Goal: Navigation & Orientation: Find specific page/section

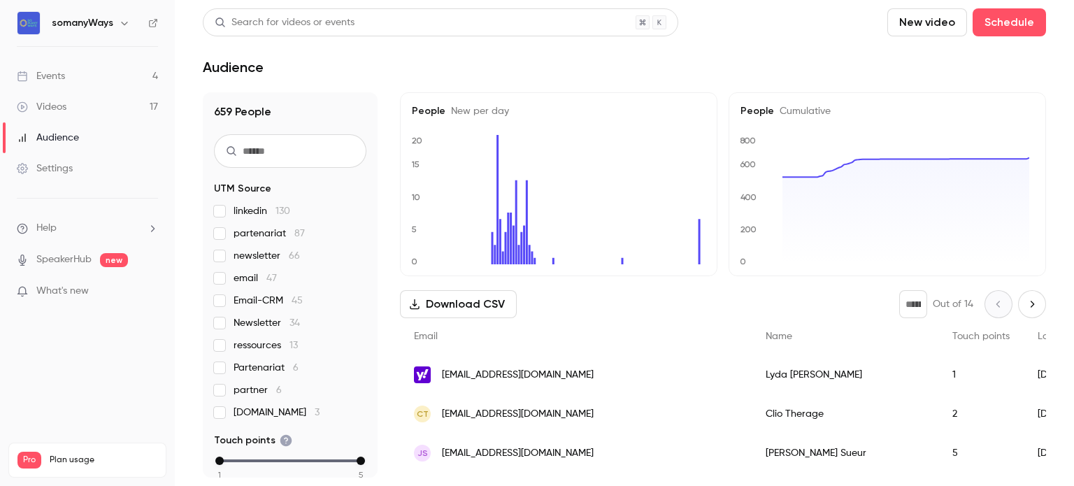
click at [114, 78] on link "Events 4" at bounding box center [87, 76] width 175 height 31
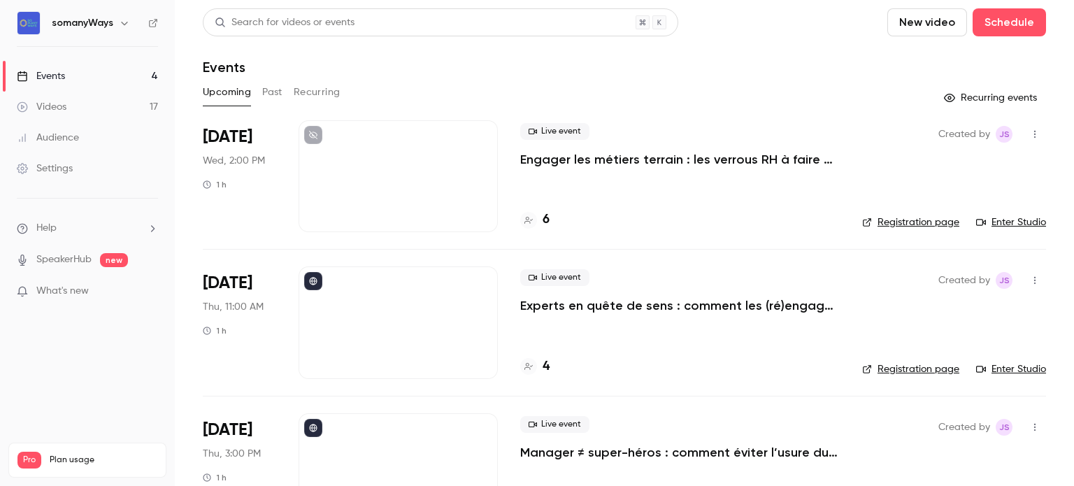
scroll to position [150, 0]
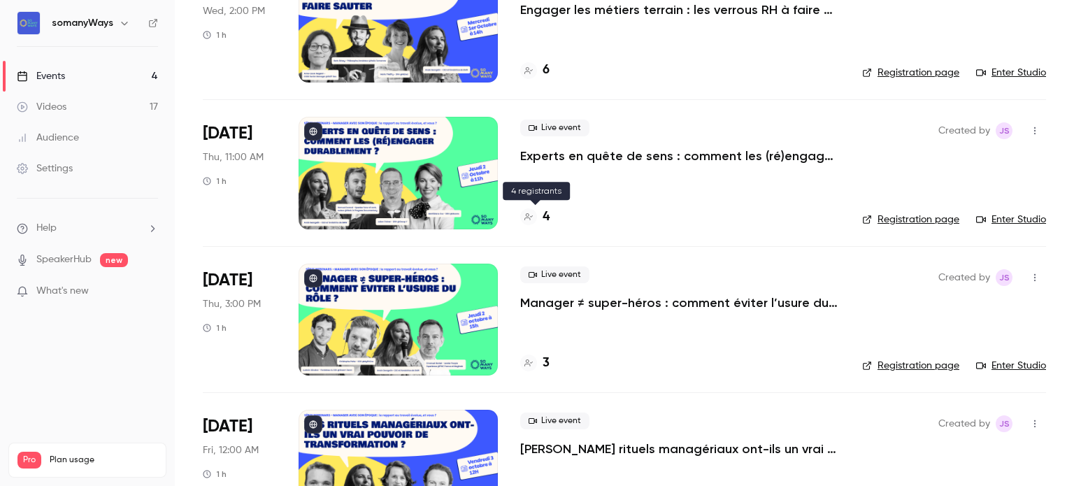
click at [545, 217] on h4 "4" at bounding box center [546, 217] width 7 height 19
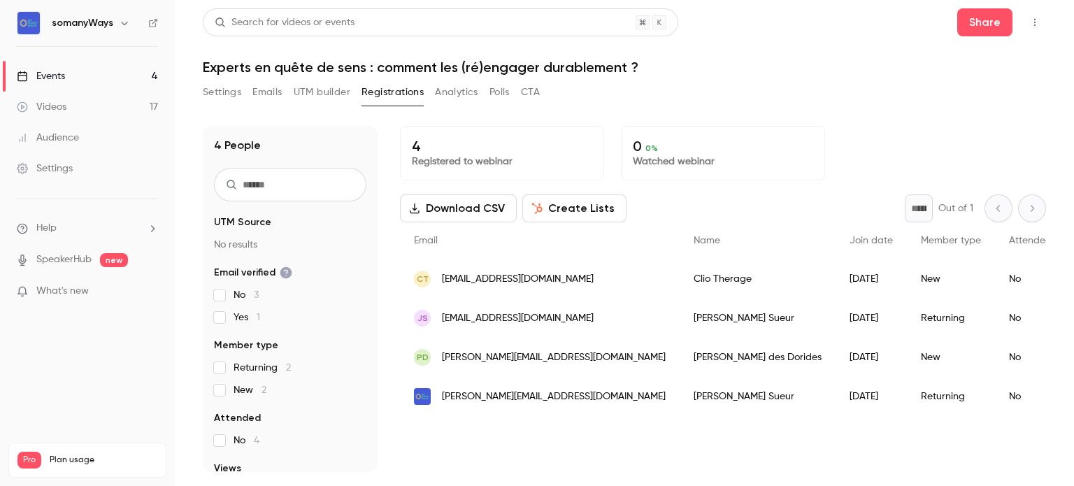
click at [91, 78] on link "Events 4" at bounding box center [87, 76] width 175 height 31
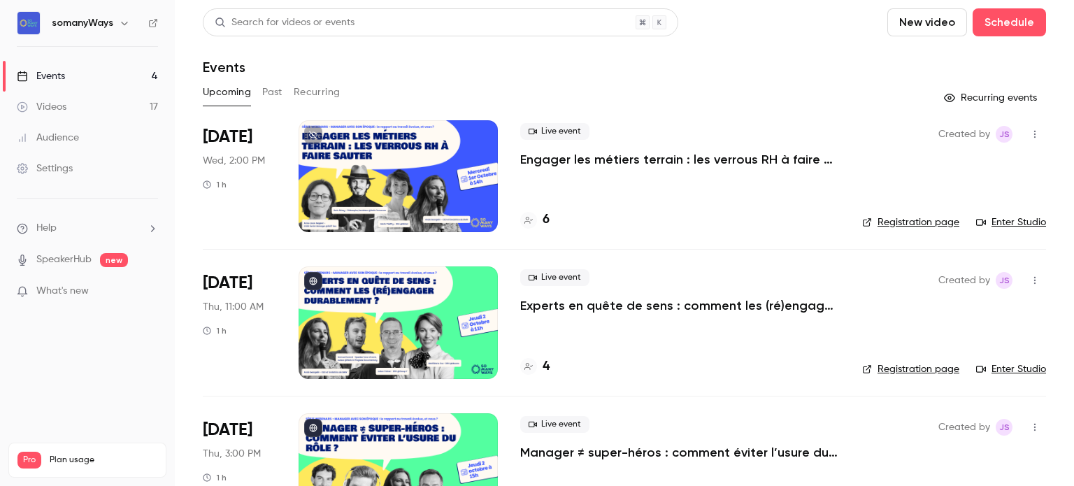
scroll to position [90, 0]
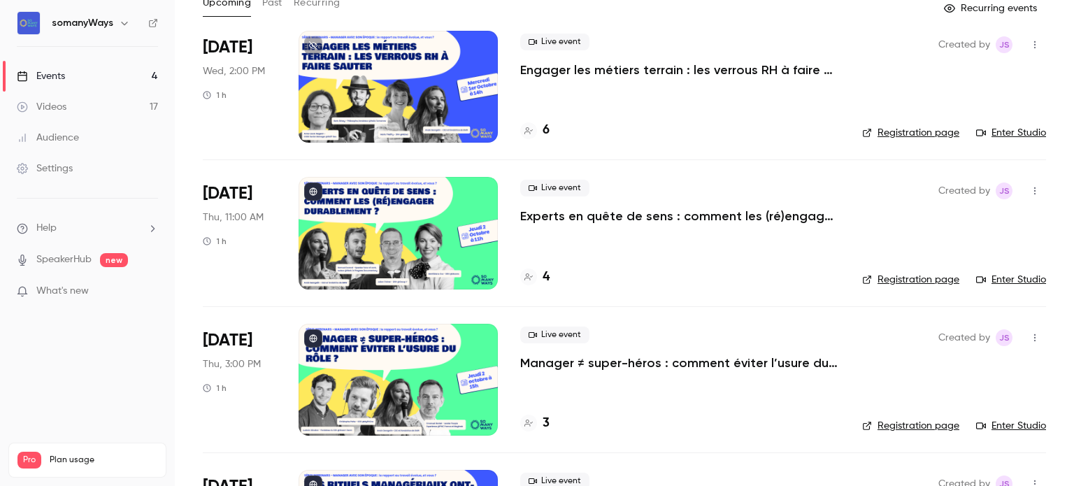
click at [550, 130] on div "6" at bounding box center [680, 130] width 320 height 19
click at [543, 131] on h4 "6" at bounding box center [546, 130] width 7 height 19
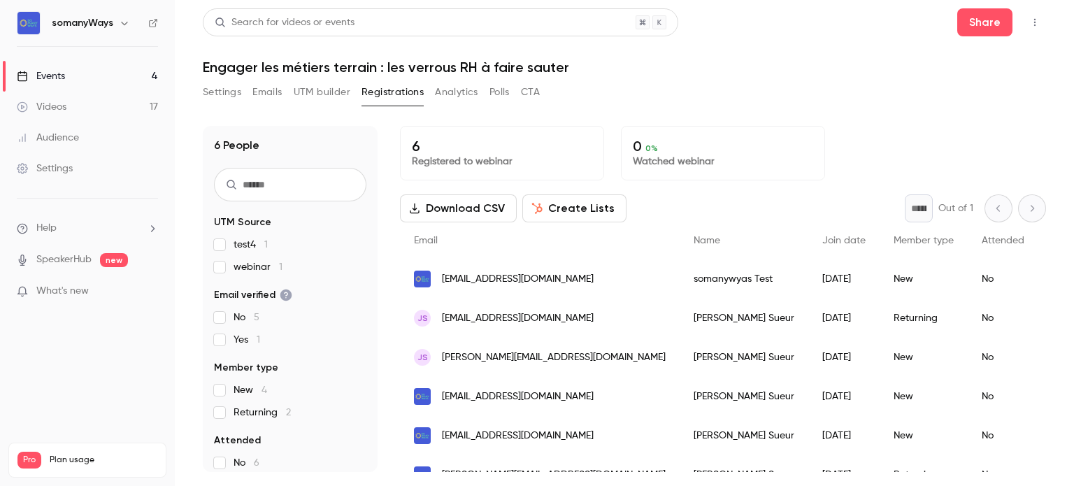
scroll to position [32, 0]
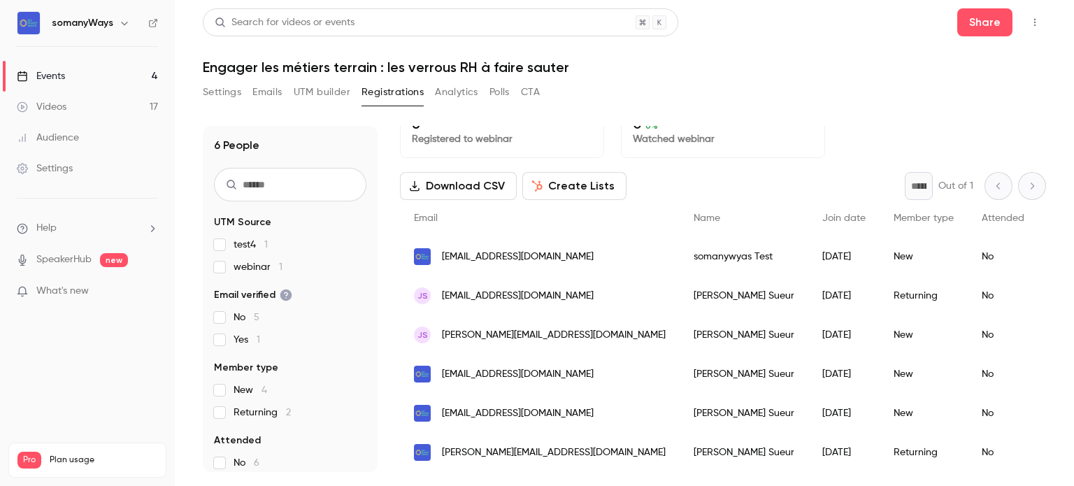
click at [45, 70] on div "Events" at bounding box center [41, 76] width 48 height 14
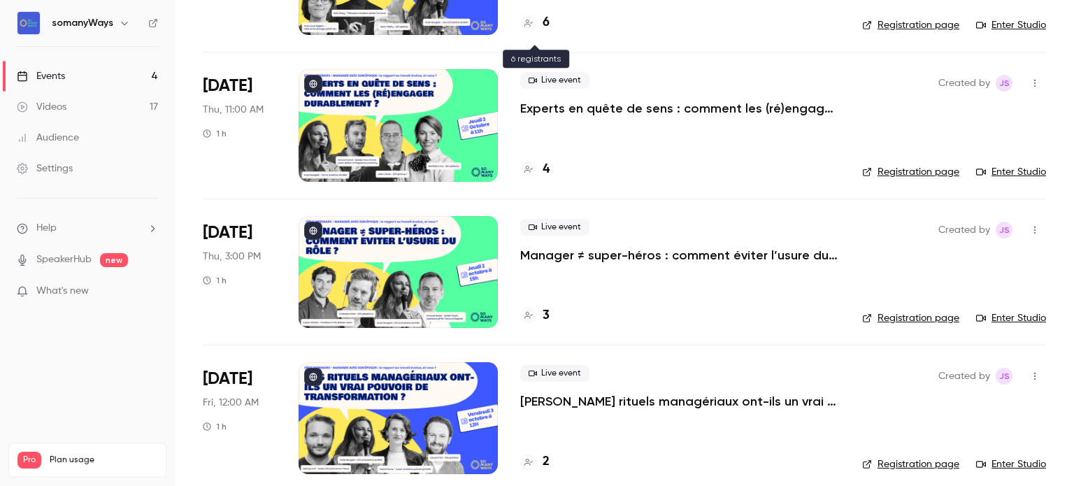
scroll to position [201, 0]
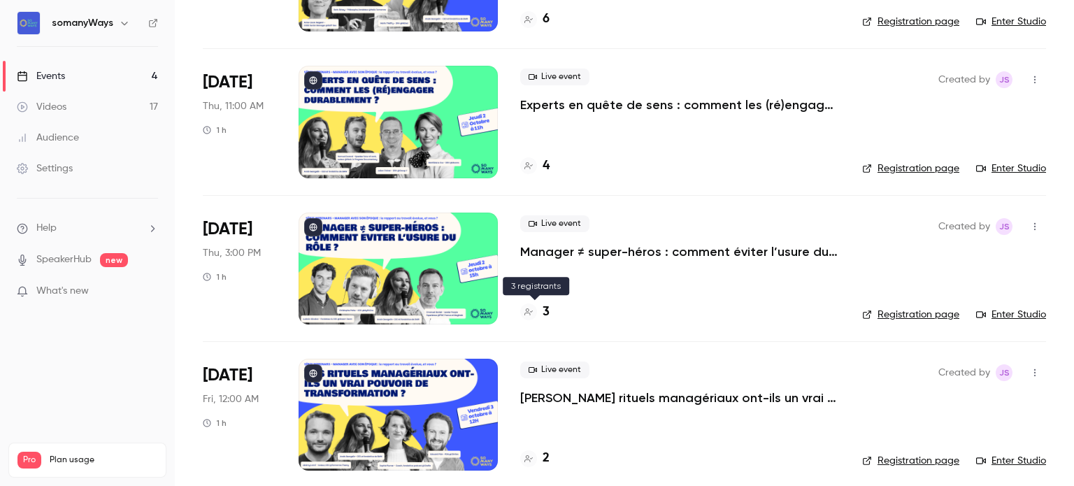
click at [545, 306] on h4 "3" at bounding box center [546, 312] width 7 height 19
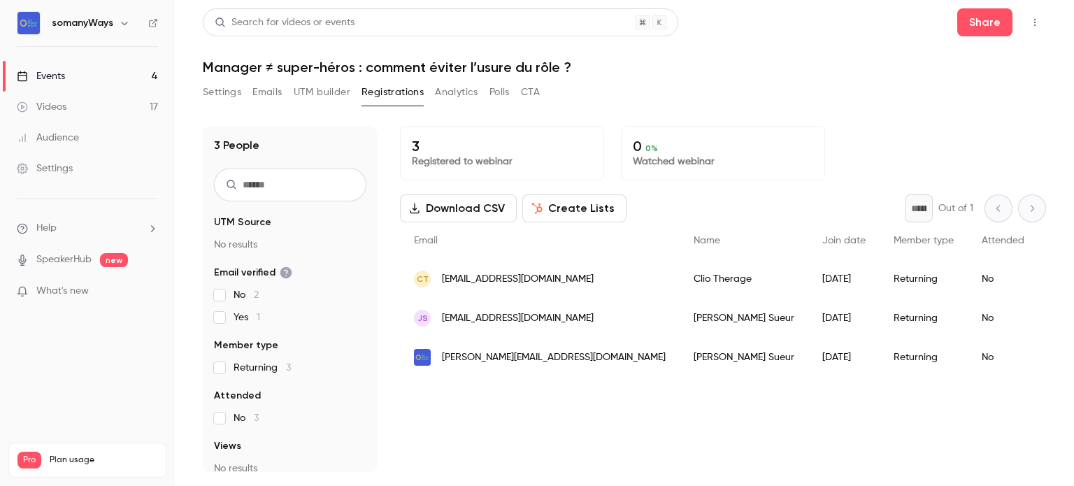
click at [73, 82] on link "Events 4" at bounding box center [87, 76] width 175 height 31
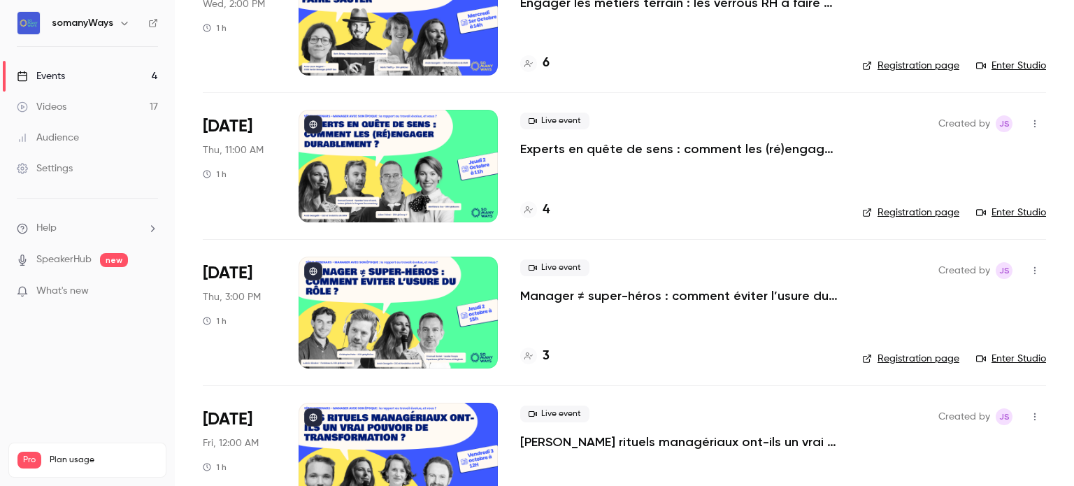
scroll to position [210, 0]
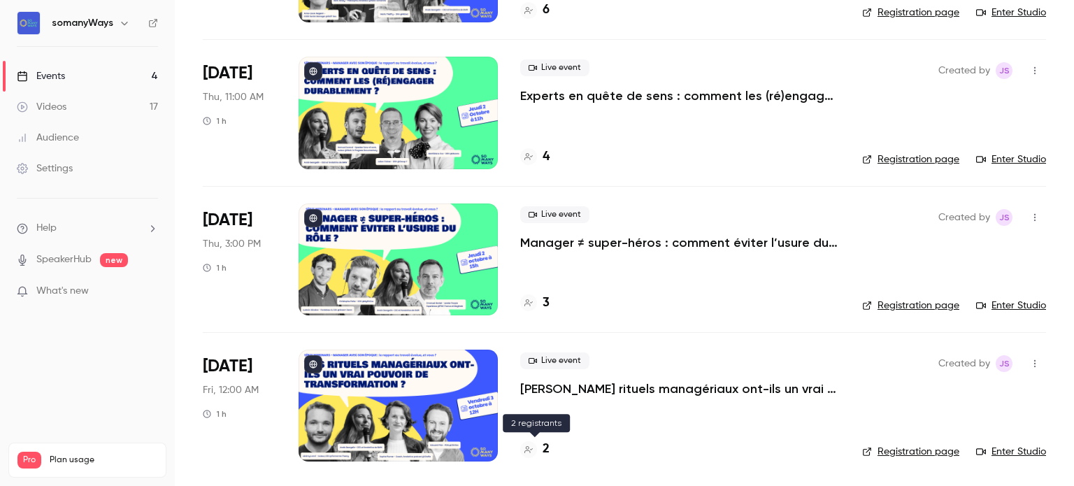
click at [544, 448] on h4 "2" at bounding box center [546, 449] width 7 height 19
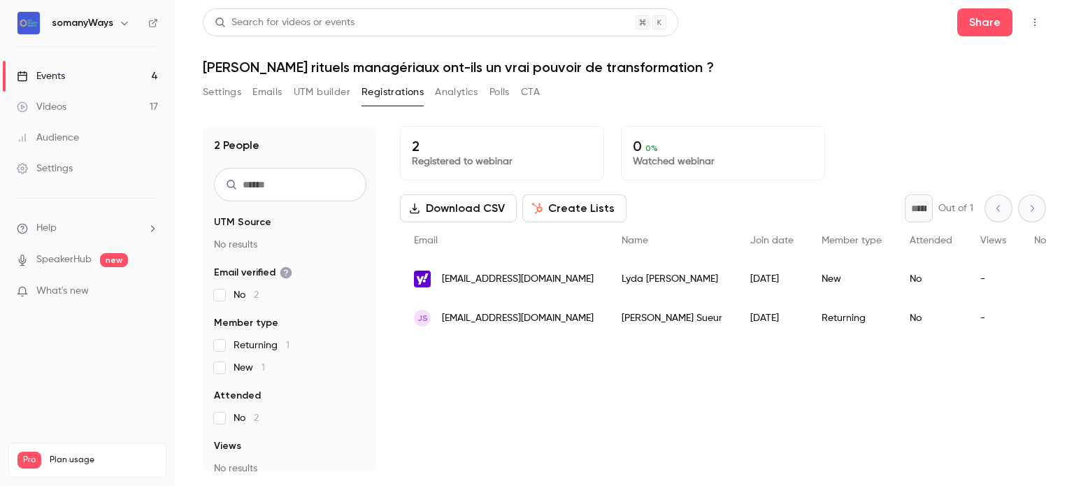
click at [59, 70] on div "Events" at bounding box center [41, 76] width 48 height 14
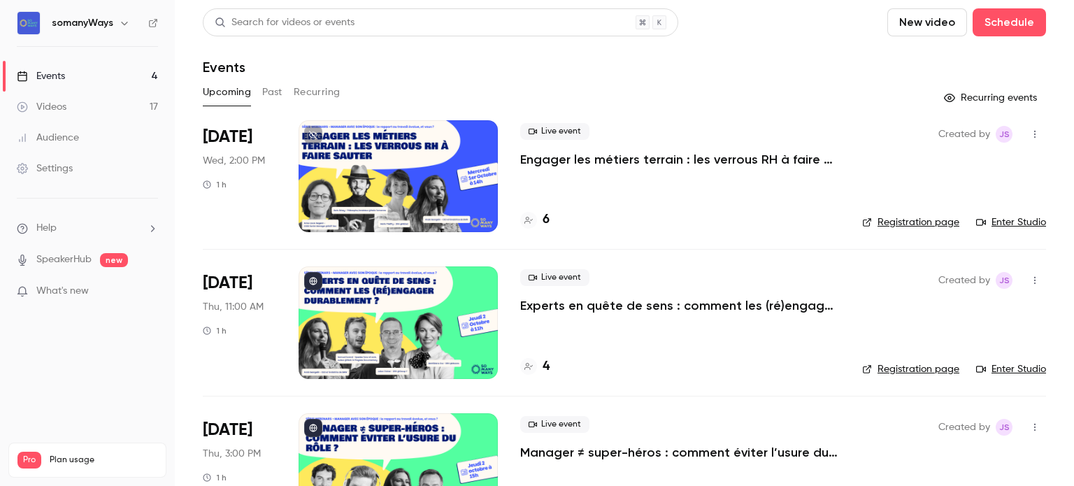
click at [45, 76] on div "Events" at bounding box center [41, 76] width 48 height 14
click at [594, 159] on p "Engager les métiers terrain : les verrous RH à faire sauter" at bounding box center [680, 159] width 320 height 17
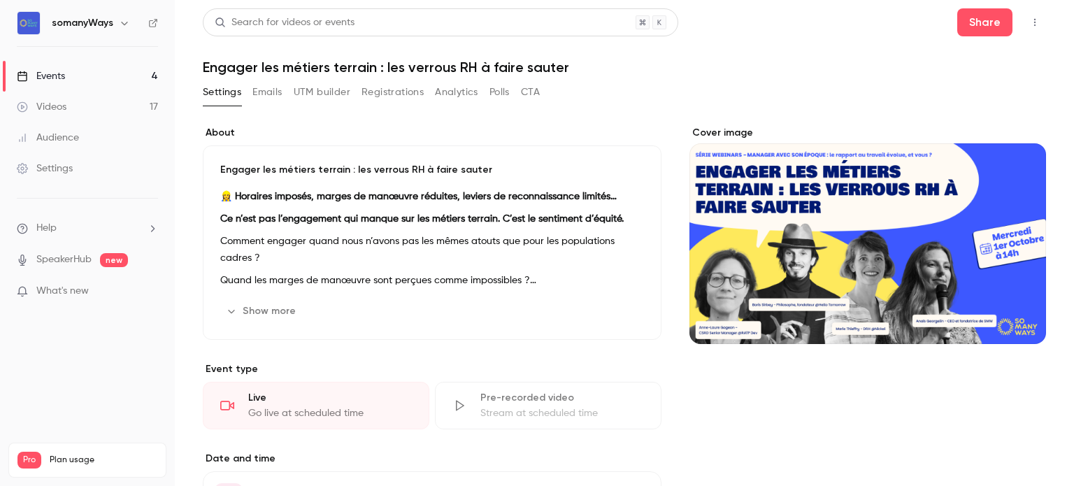
click at [1024, 29] on button "button" at bounding box center [1035, 22] width 22 height 22
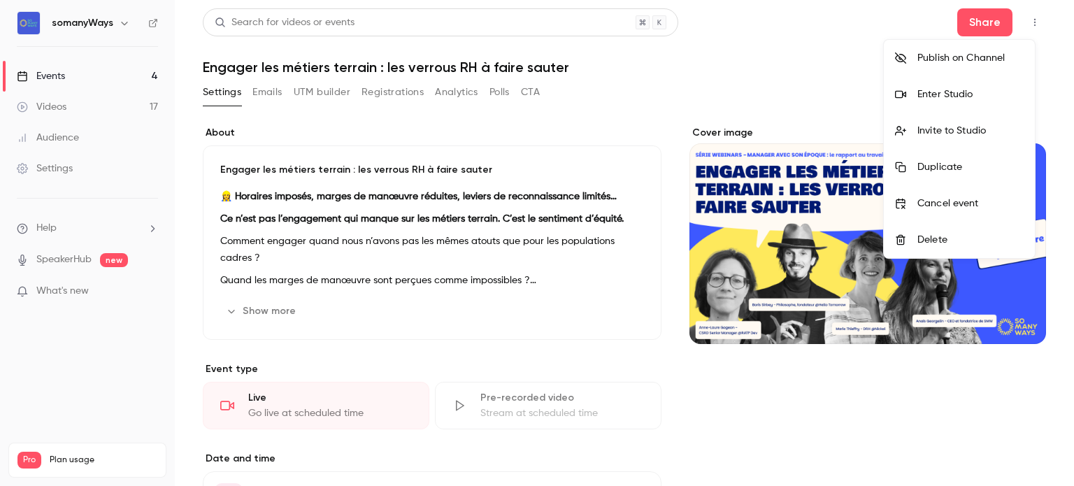
click at [902, 57] on icon at bounding box center [900, 57] width 11 height 11
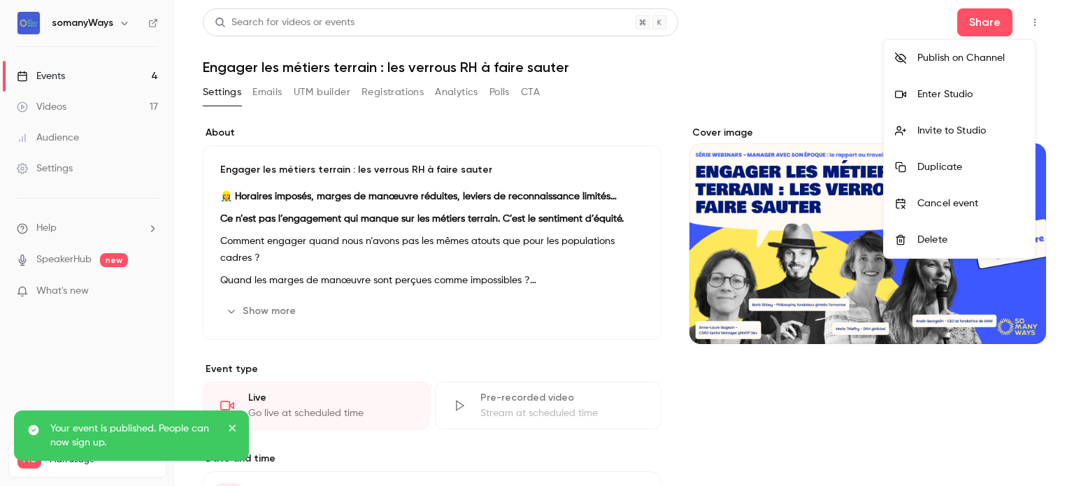
click at [98, 69] on div at bounding box center [537, 243] width 1074 height 486
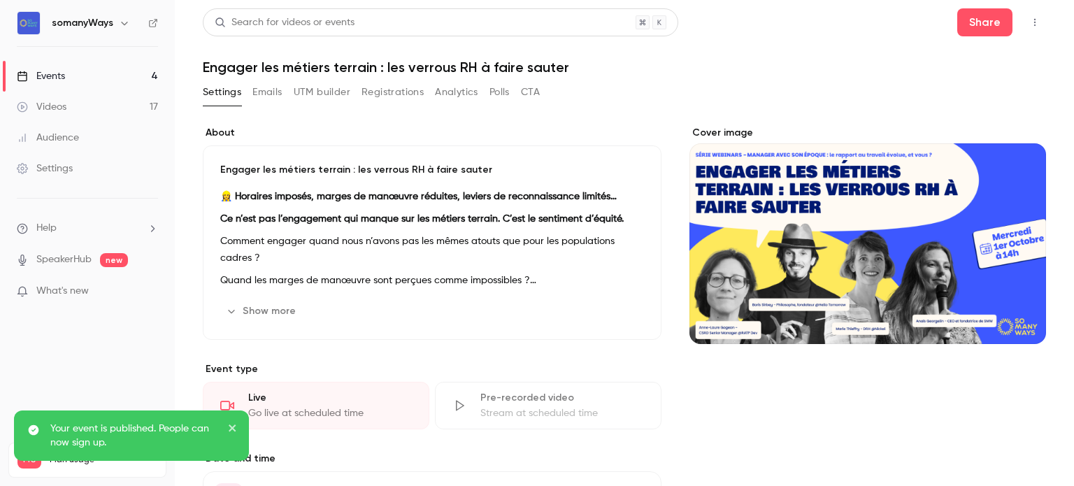
click at [134, 78] on link "Events 4" at bounding box center [87, 76] width 175 height 31
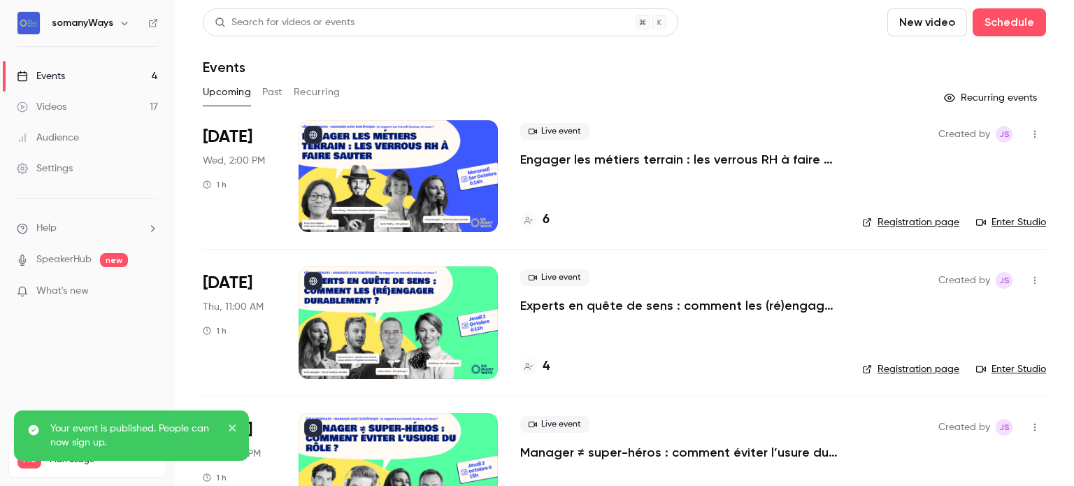
click at [336, 324] on div at bounding box center [398, 322] width 199 height 112
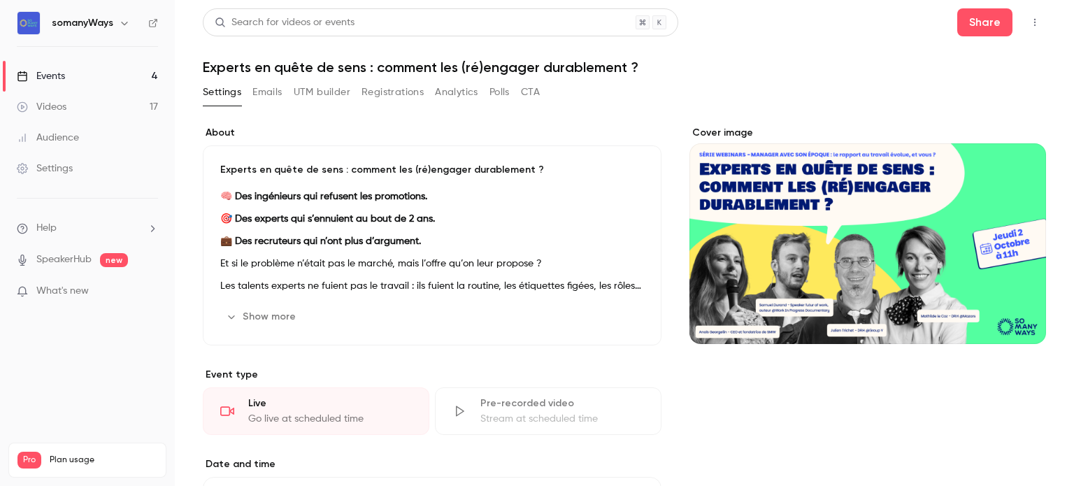
click at [1029, 20] on icon "button" at bounding box center [1034, 22] width 11 height 10
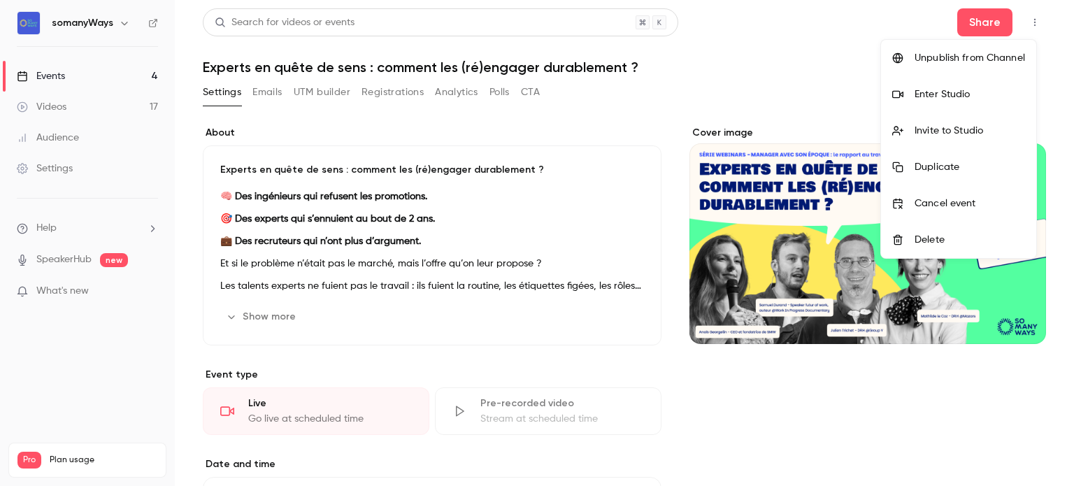
click at [615, 255] on div at bounding box center [537, 243] width 1074 height 486
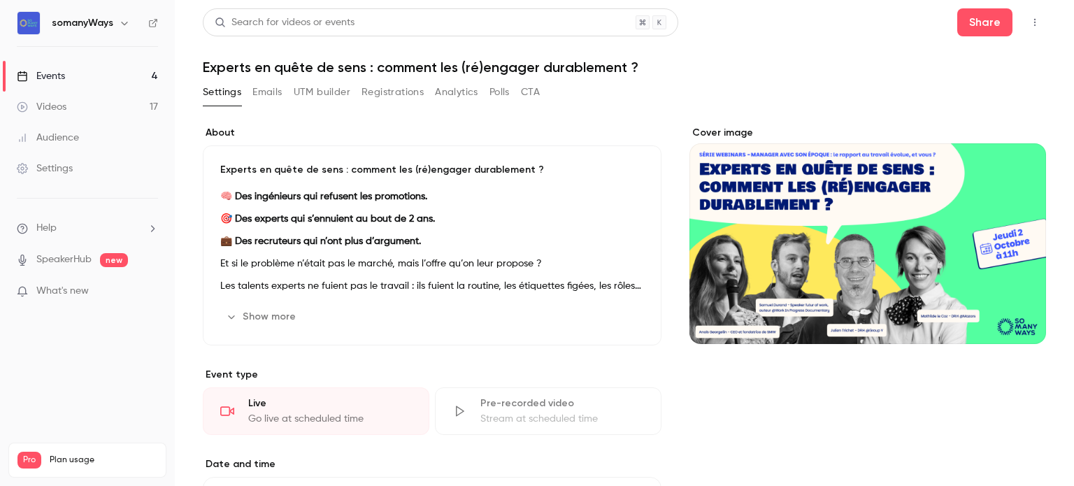
click at [1024, 27] on button "button" at bounding box center [1035, 22] width 22 height 22
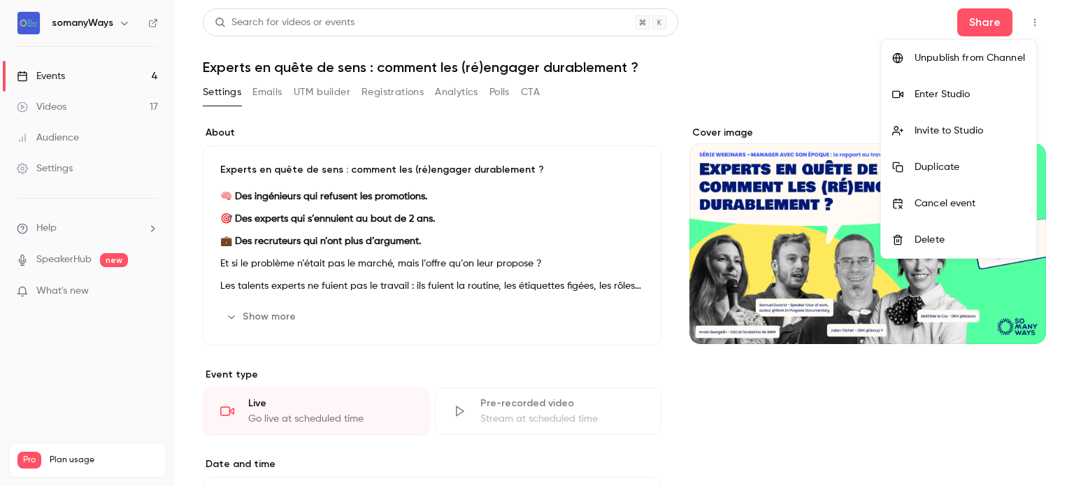
click at [110, 70] on div at bounding box center [537, 243] width 1074 height 486
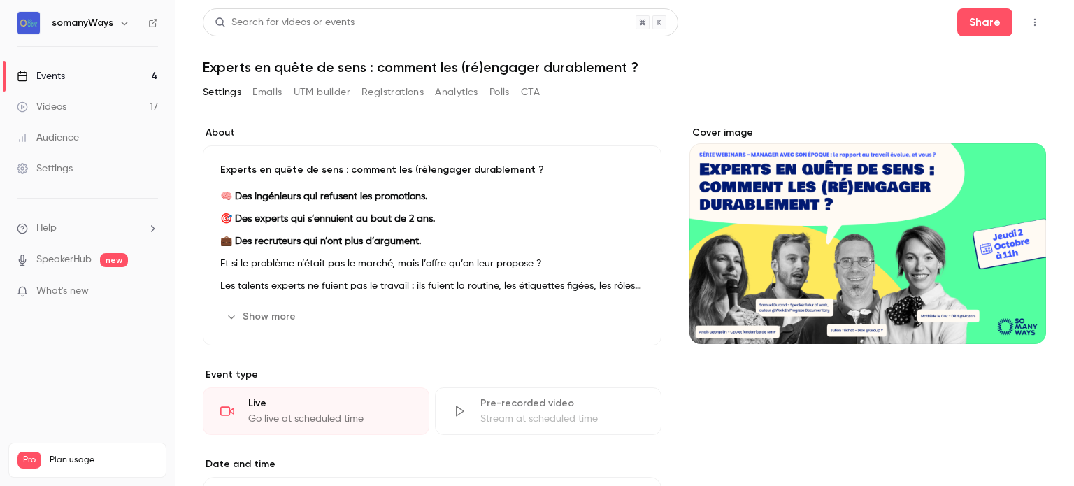
click at [117, 78] on link "Events 4" at bounding box center [87, 76] width 175 height 31
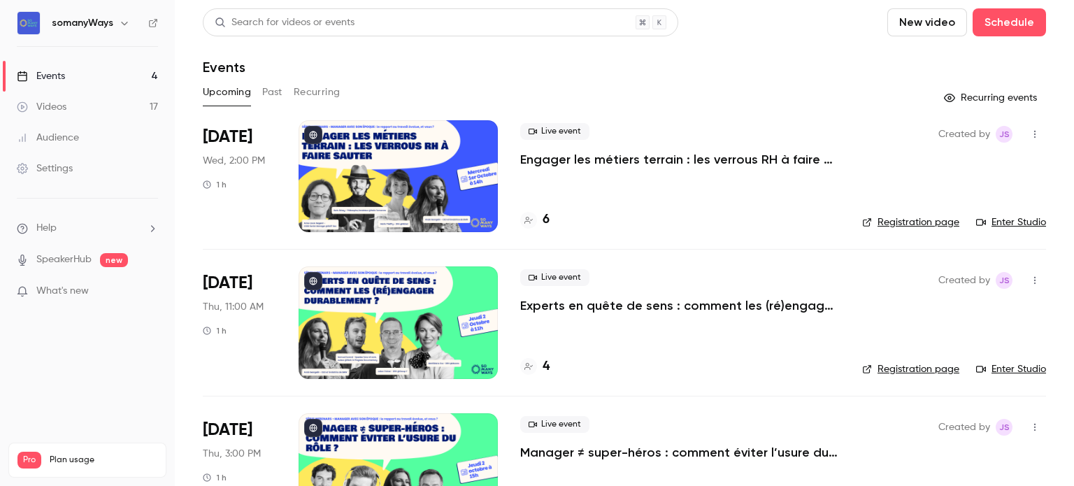
click at [588, 158] on p "Engager les métiers terrain : les verrous RH à faire sauter" at bounding box center [680, 159] width 320 height 17
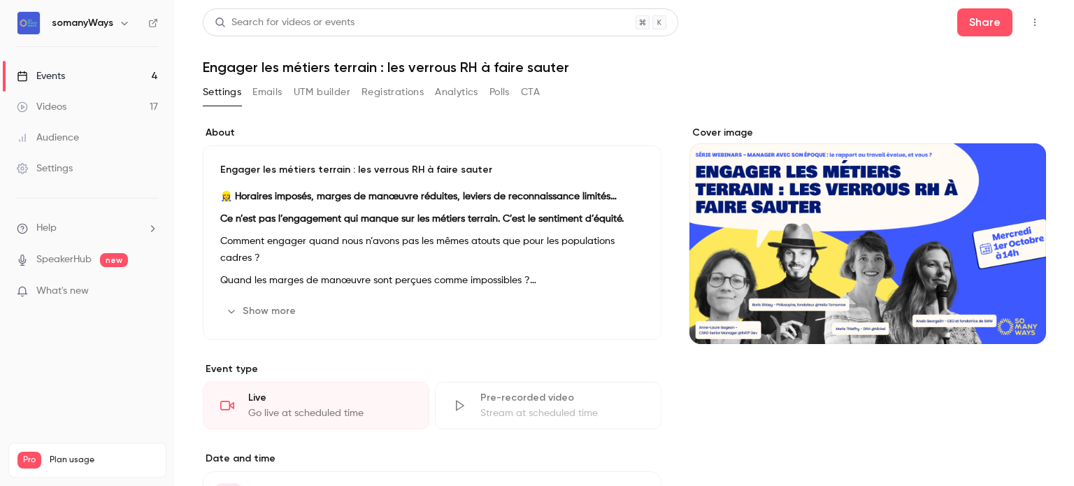
click at [1029, 20] on icon "button" at bounding box center [1034, 22] width 11 height 10
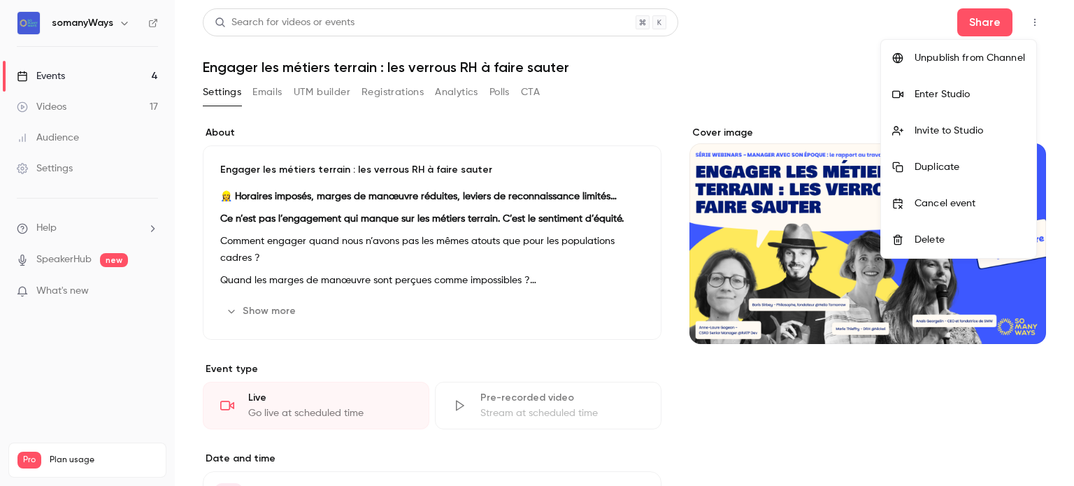
click at [66, 71] on div at bounding box center [537, 243] width 1074 height 486
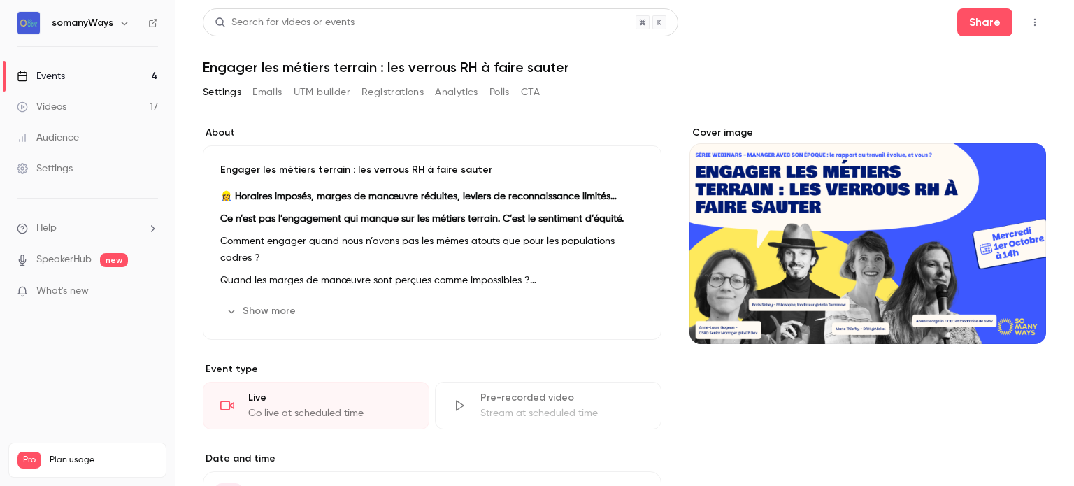
click at [67, 78] on link "Events 4" at bounding box center [87, 76] width 175 height 31
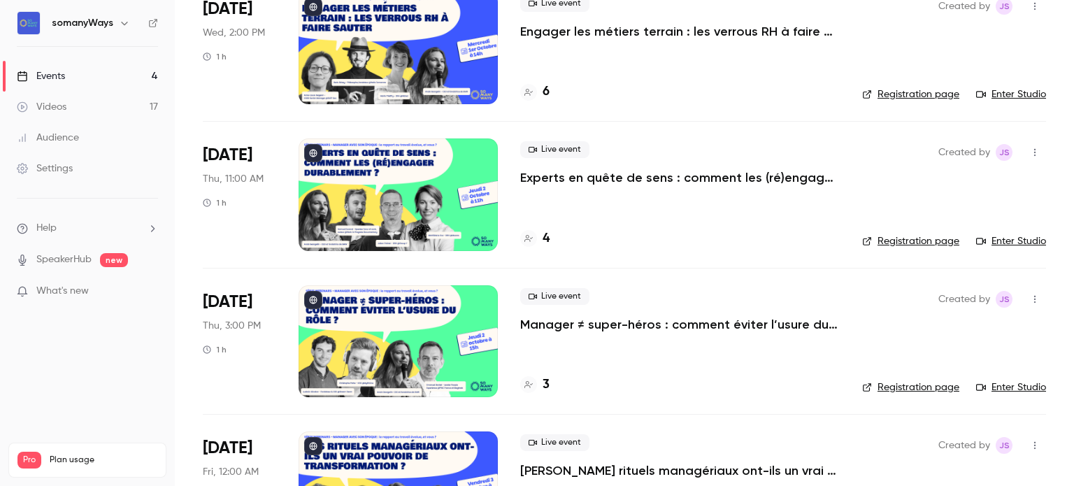
scroll to position [129, 0]
click at [557, 323] on p "Manager ≠ super-héros : comment éviter l’usure du rôle ?" at bounding box center [680, 323] width 320 height 17
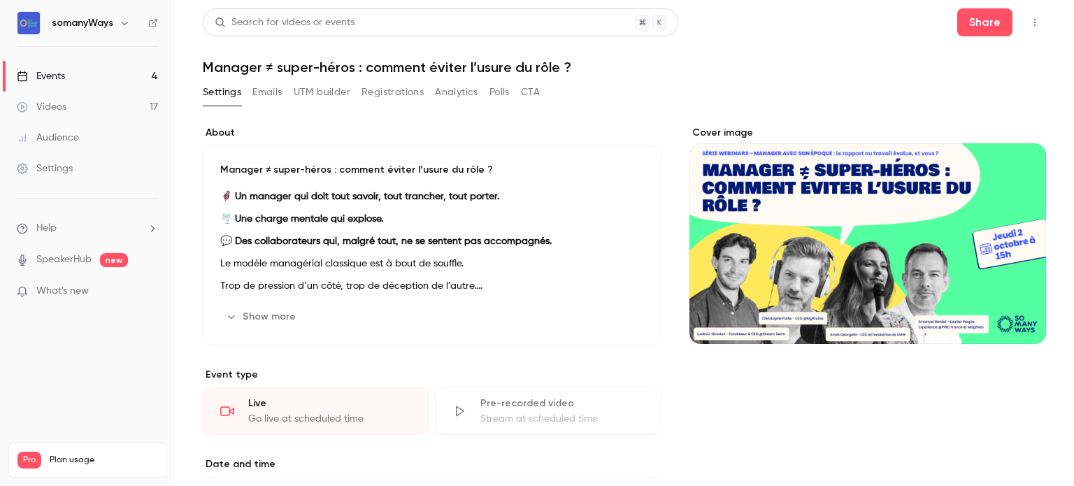
click at [1029, 22] on icon "button" at bounding box center [1034, 22] width 11 height 10
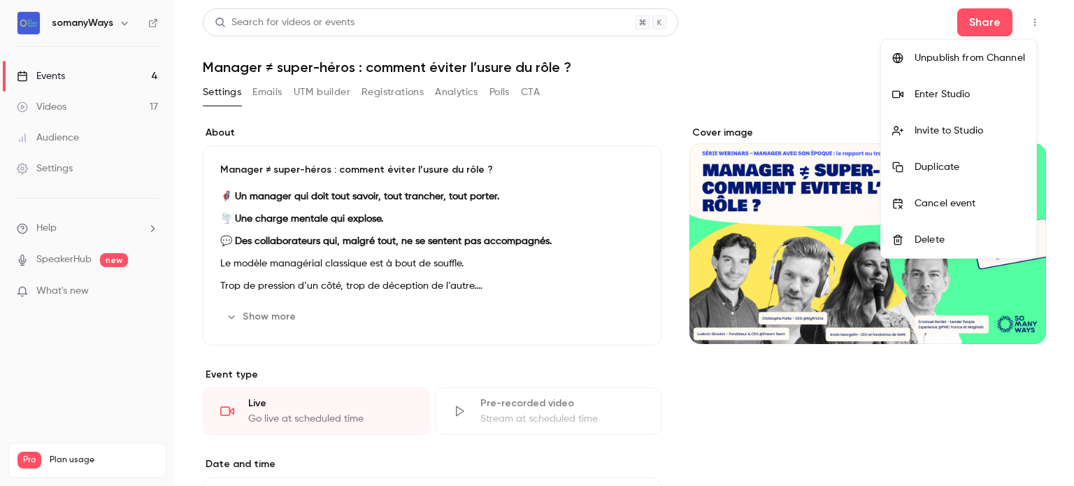
click at [133, 85] on div at bounding box center [537, 243] width 1074 height 486
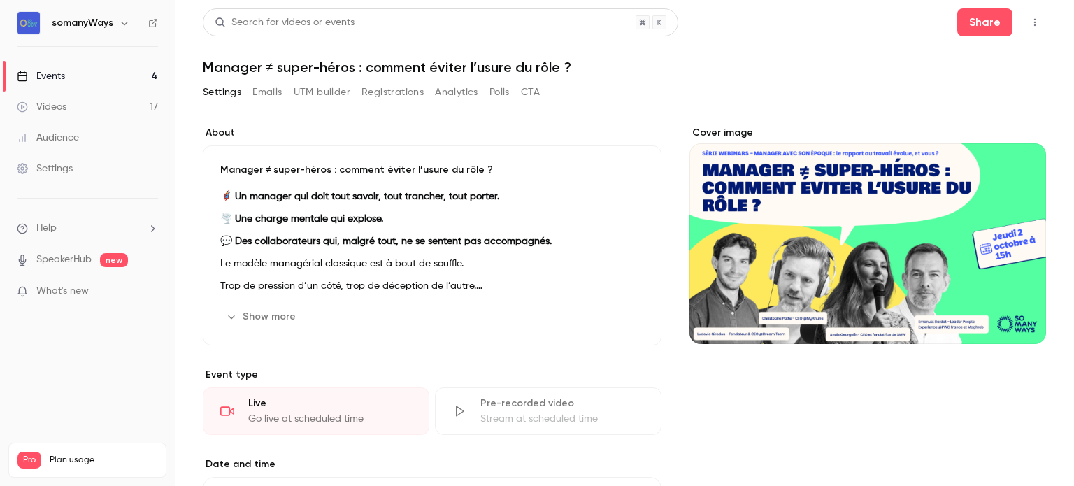
click at [158, 73] on link "Events 4" at bounding box center [87, 76] width 175 height 31
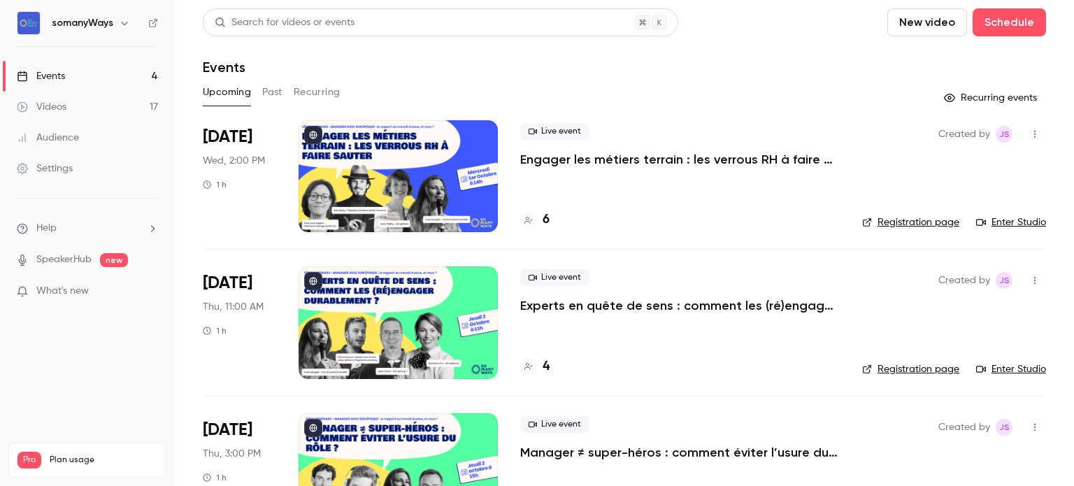
scroll to position [210, 0]
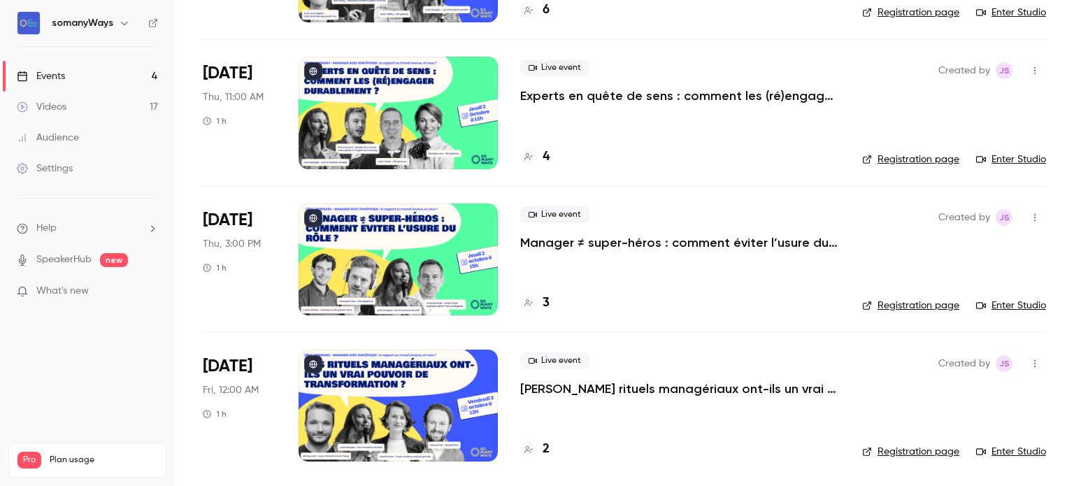
click at [622, 408] on div "Live event [PERSON_NAME] rituels [GEOGRAPHIC_DATA] ont-ils un vrai pouvoir de t…" at bounding box center [680, 406] width 320 height 112
click at [604, 407] on div "Live event [PERSON_NAME] rituels [GEOGRAPHIC_DATA] ont-ils un vrai pouvoir de t…" at bounding box center [680, 406] width 320 height 112
click at [462, 391] on div at bounding box center [398, 406] width 199 height 112
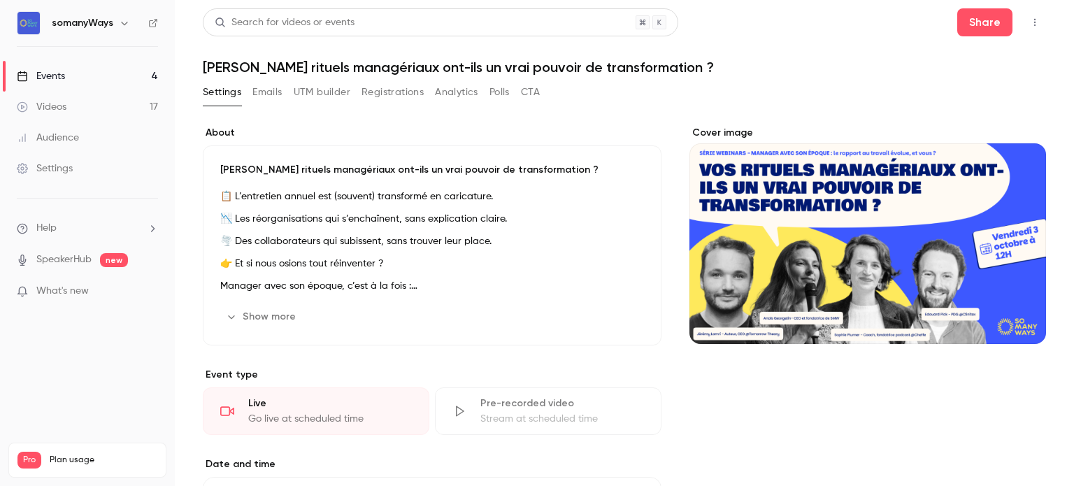
click at [1029, 24] on icon "button" at bounding box center [1034, 22] width 11 height 10
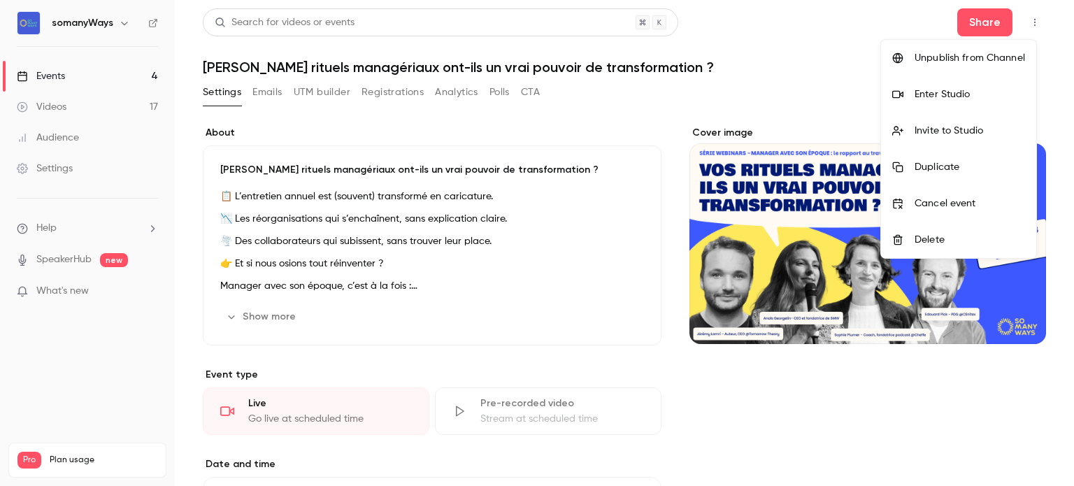
click at [1024, 24] on div at bounding box center [537, 243] width 1074 height 486
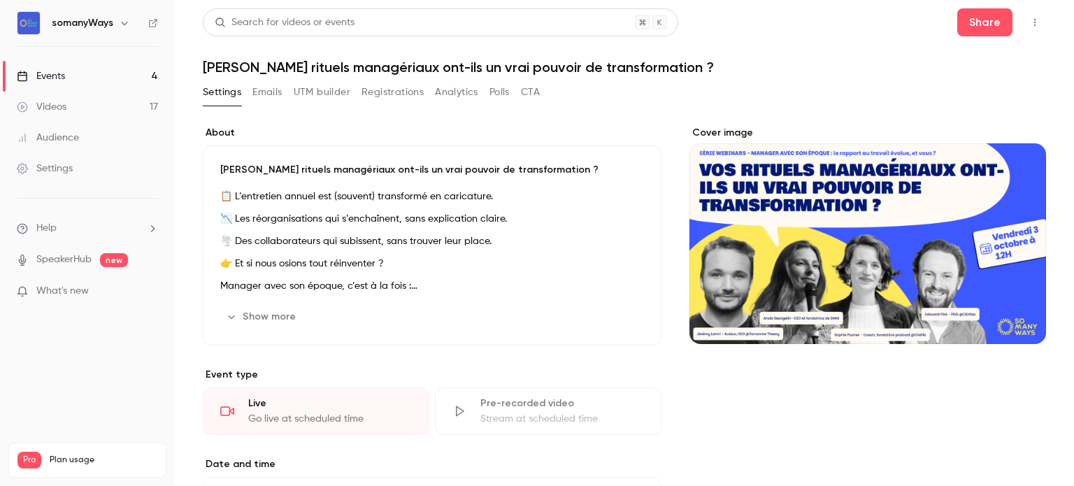
click at [45, 69] on div "Events" at bounding box center [41, 76] width 48 height 14
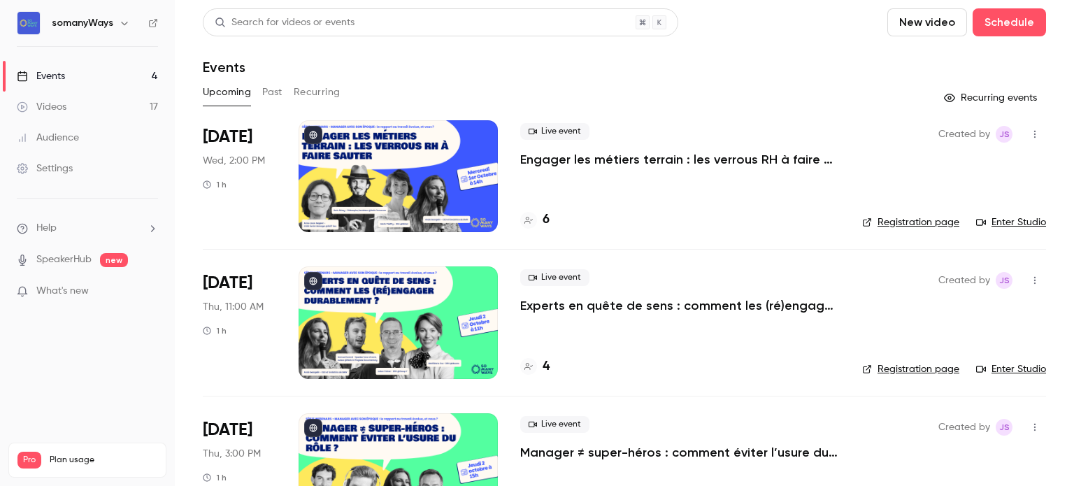
click at [562, 152] on p "Engager les métiers terrain : les verrous RH à faire sauter" at bounding box center [680, 159] width 320 height 17
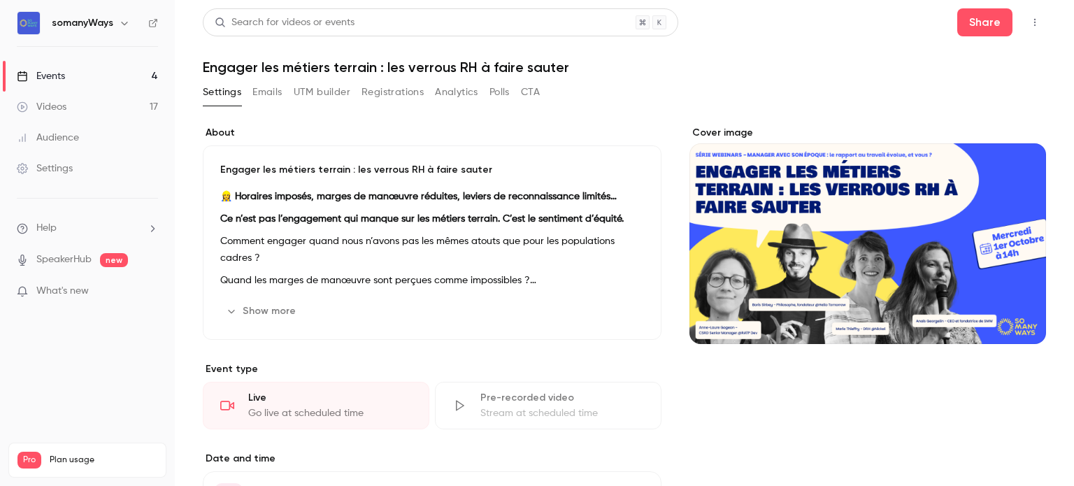
click at [1029, 24] on icon "button" at bounding box center [1034, 22] width 11 height 10
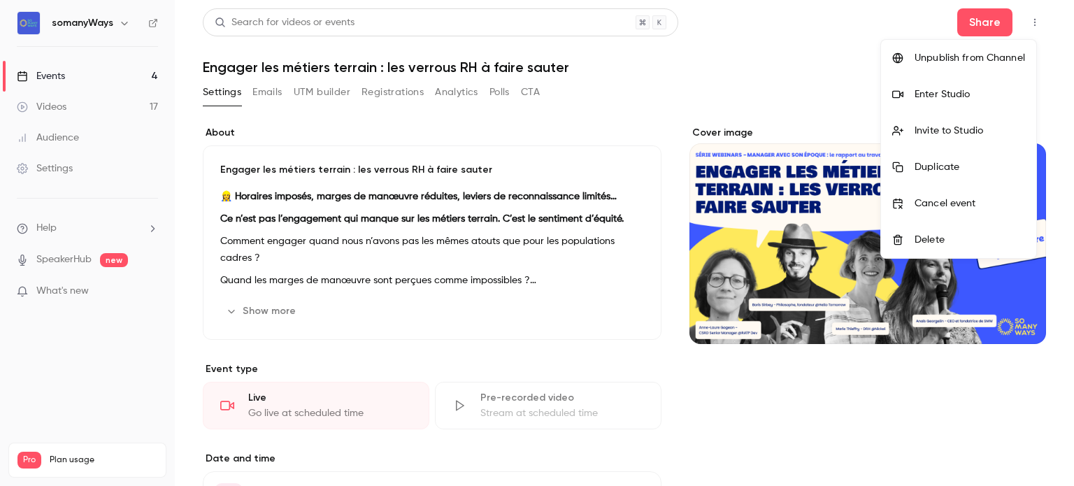
click at [1021, 24] on div at bounding box center [537, 243] width 1074 height 486
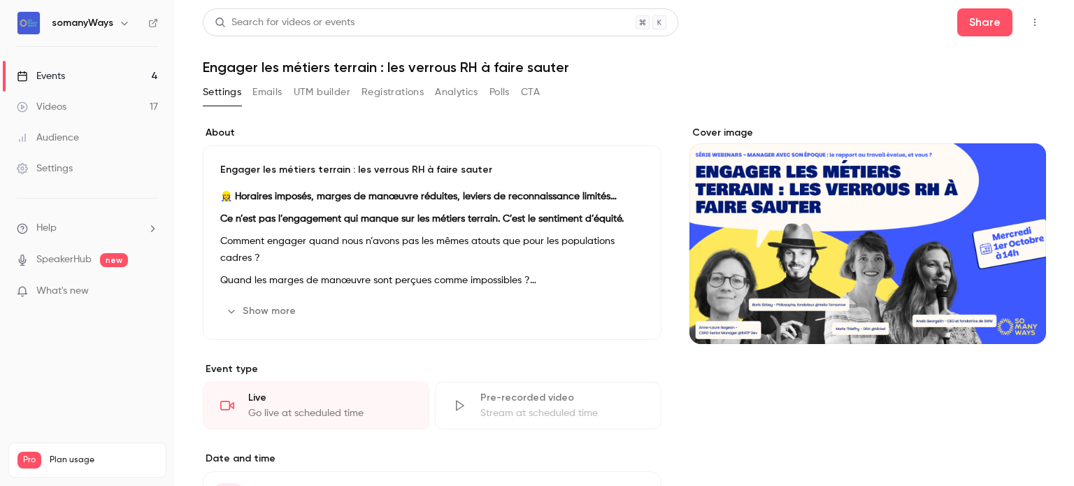
click at [91, 71] on link "Events 4" at bounding box center [87, 76] width 175 height 31
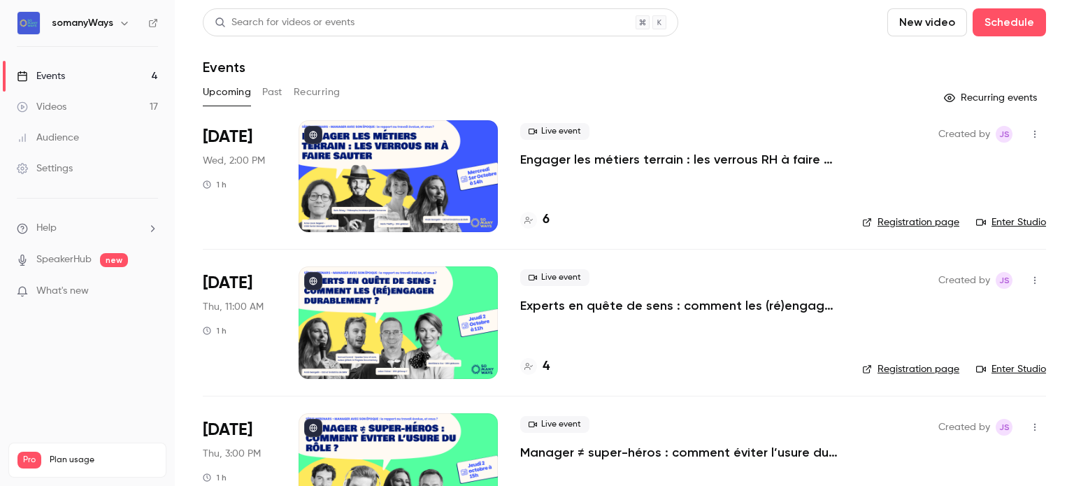
click at [555, 300] on p "Experts en quête de sens : comment les (ré)engager durablement ?" at bounding box center [680, 305] width 320 height 17
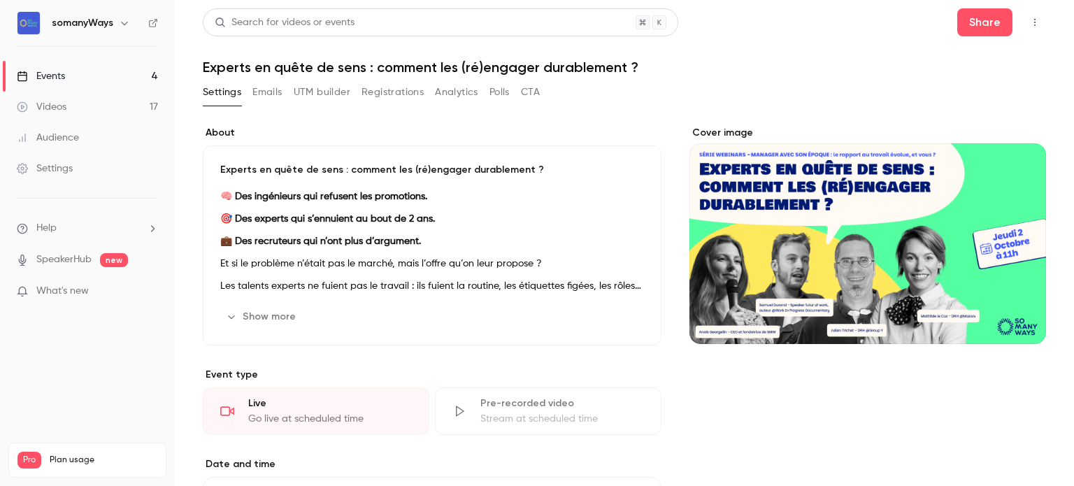
click at [1029, 24] on icon "button" at bounding box center [1034, 22] width 11 height 10
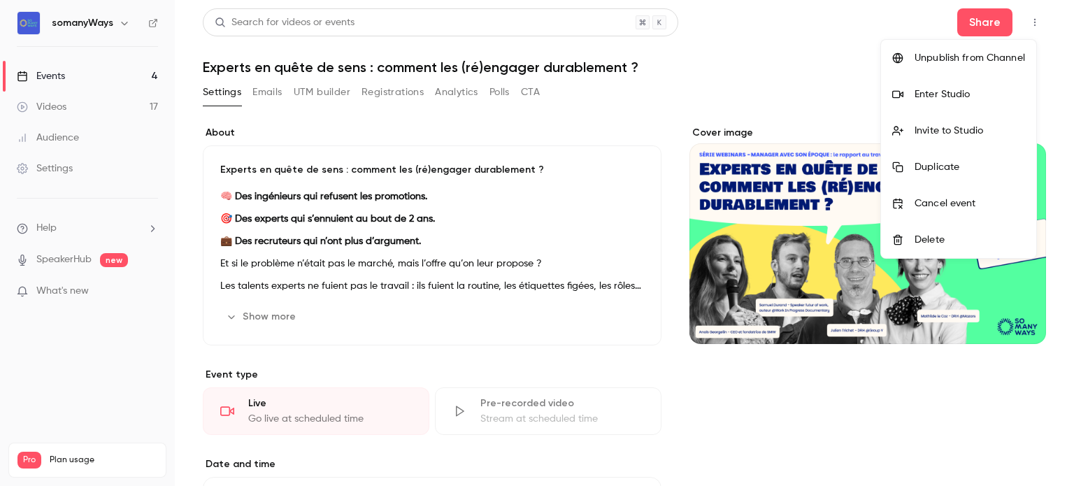
click at [61, 76] on div at bounding box center [537, 243] width 1074 height 486
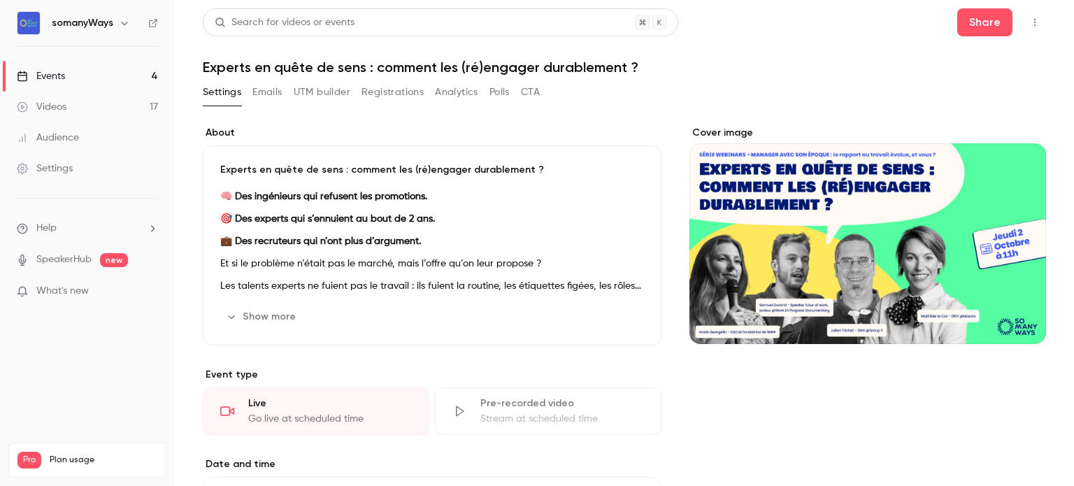
click at [59, 76] on div "Events" at bounding box center [41, 76] width 48 height 14
